Goal: Transaction & Acquisition: Purchase product/service

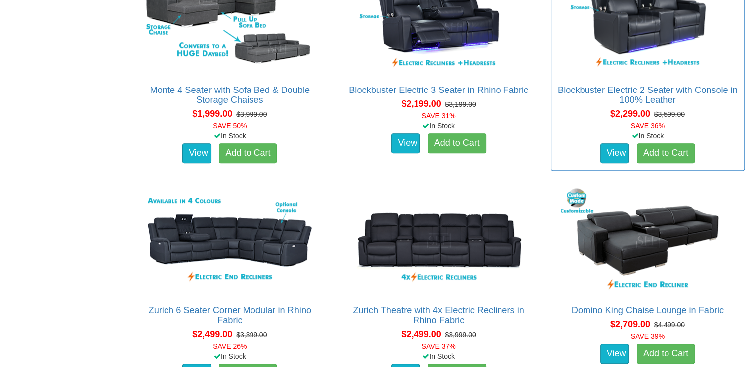
scroll to position [944, 0]
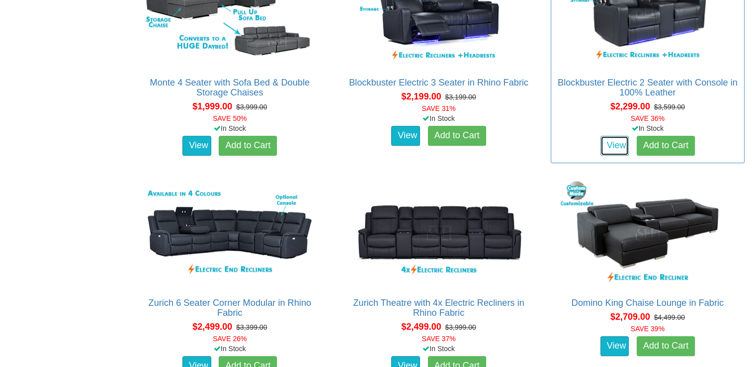
click at [614, 145] on link "View" at bounding box center [614, 146] width 29 height 20
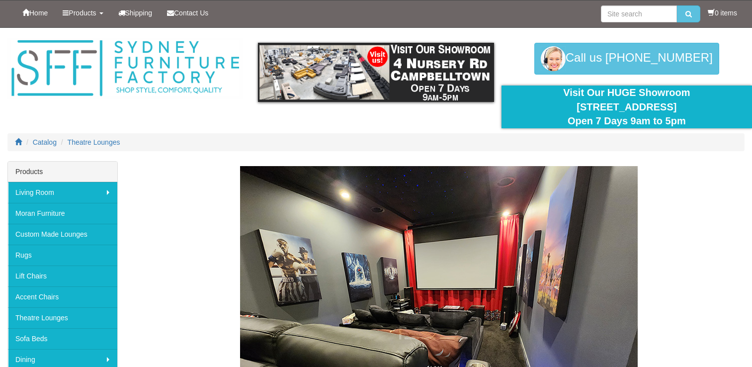
scroll to position [944, 0]
